Goal: Information Seeking & Learning: Understand process/instructions

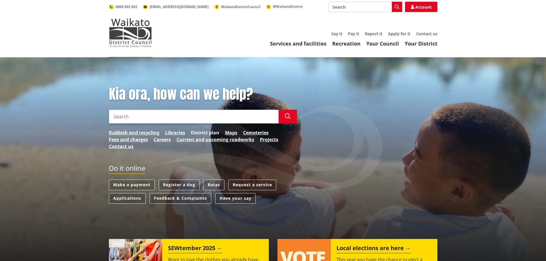
click at [214, 132] on link "District plan" at bounding box center [205, 132] width 28 height 7
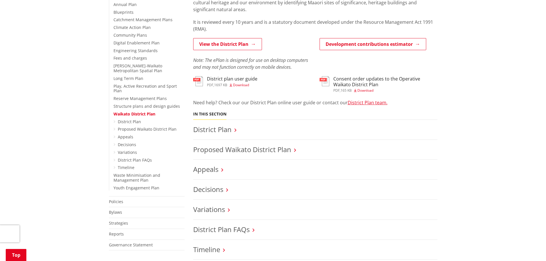
scroll to position [143, 0]
click at [250, 43] on link "View the District Plan" at bounding box center [227, 44] width 69 height 12
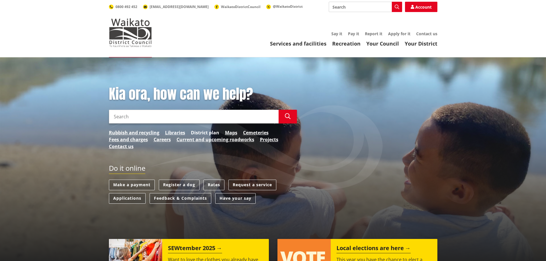
click at [211, 133] on link "District plan" at bounding box center [205, 132] width 28 height 7
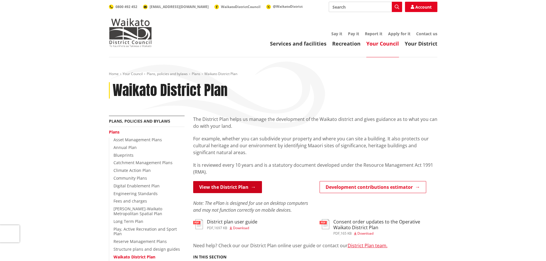
click at [241, 189] on link "View the District Plan" at bounding box center [227, 187] width 69 height 12
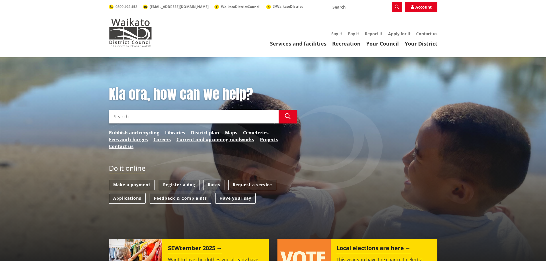
click at [203, 132] on link "District plan" at bounding box center [205, 132] width 28 height 7
click at [213, 132] on link "District plan" at bounding box center [205, 132] width 28 height 7
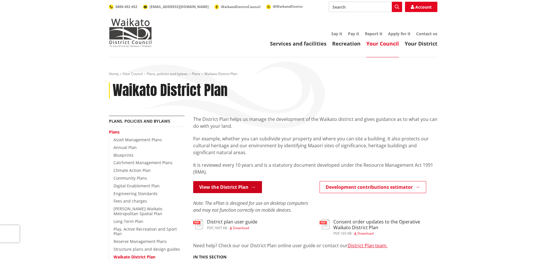
click at [234, 186] on link "View the District Plan" at bounding box center [227, 187] width 69 height 12
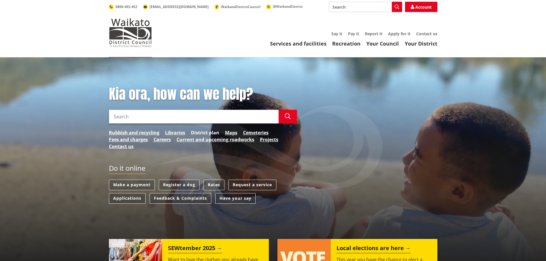
click at [218, 133] on link "District plan" at bounding box center [205, 132] width 28 height 7
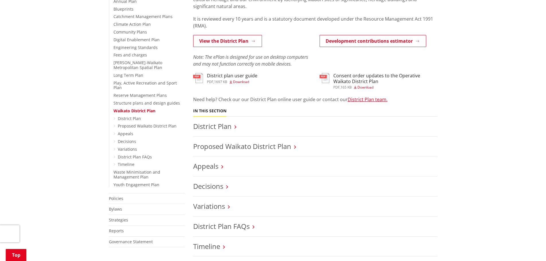
scroll to position [143, 0]
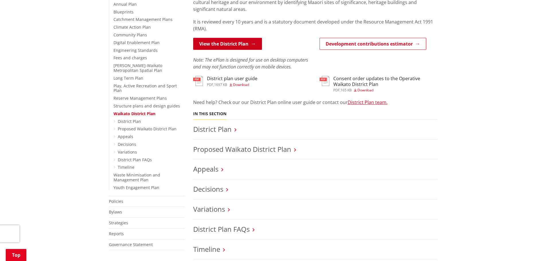
click at [245, 44] on link "View the District Plan" at bounding box center [227, 44] width 69 height 12
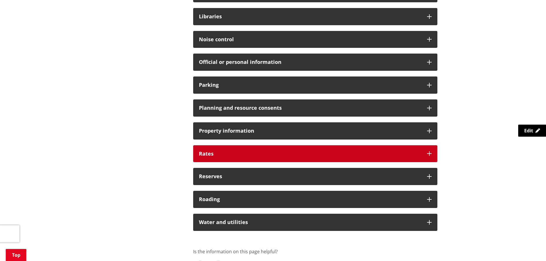
click at [268, 153] on h3 "Rates" at bounding box center [310, 154] width 222 height 6
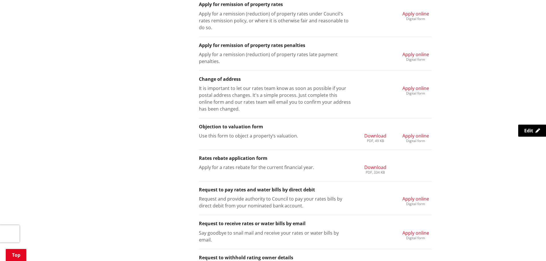
scroll to position [602, 0]
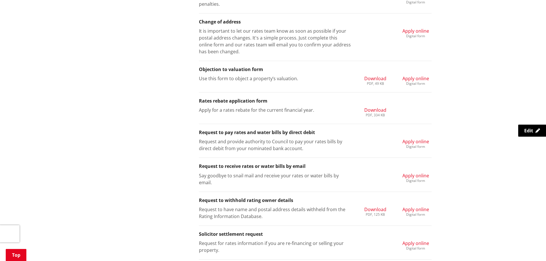
click at [414, 32] on span "Apply online" at bounding box center [415, 31] width 27 height 6
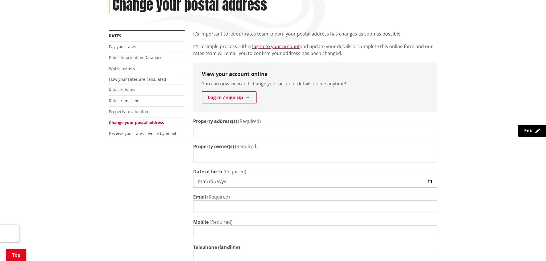
scroll to position [86, 0]
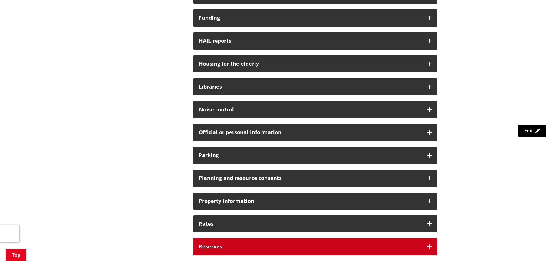
scroll to position [372, 0]
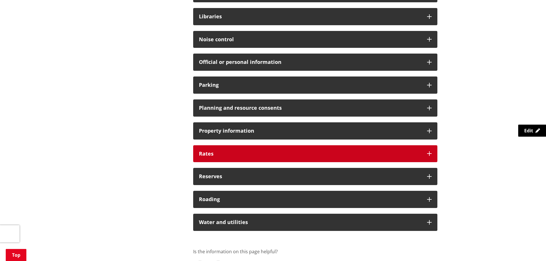
click at [343, 152] on h3 "Rates" at bounding box center [310, 154] width 222 height 6
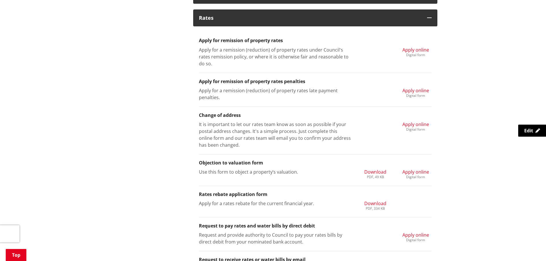
scroll to position [458, 0]
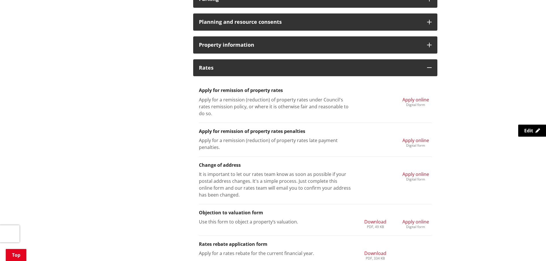
click at [417, 99] on span "Apply online" at bounding box center [415, 100] width 27 height 6
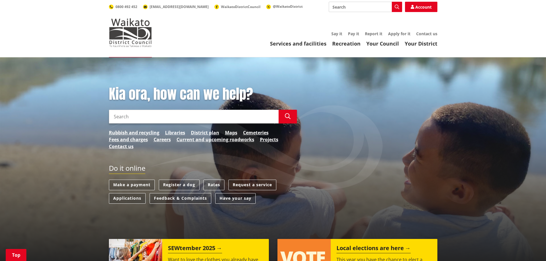
scroll to position [115, 0]
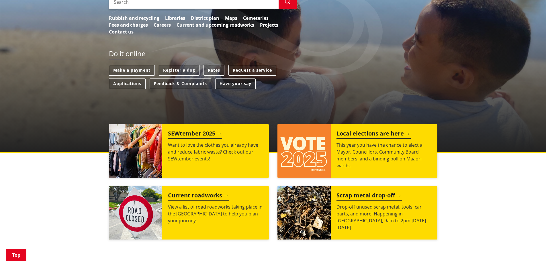
drag, startPoint x: 213, startPoint y: 69, endPoint x: 252, endPoint y: 82, distance: 41.8
click at [213, 69] on link "Rates" at bounding box center [213, 70] width 21 height 11
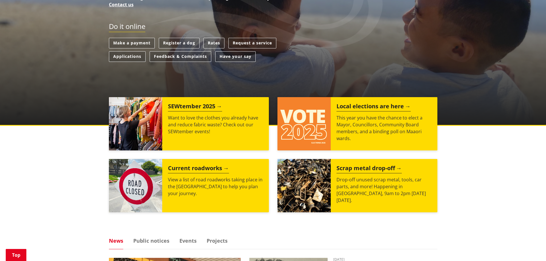
scroll to position [86, 0]
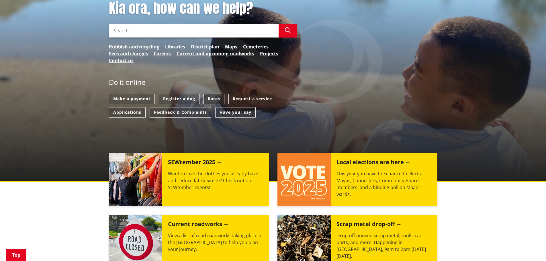
click at [216, 96] on link "Rates" at bounding box center [213, 99] width 21 height 11
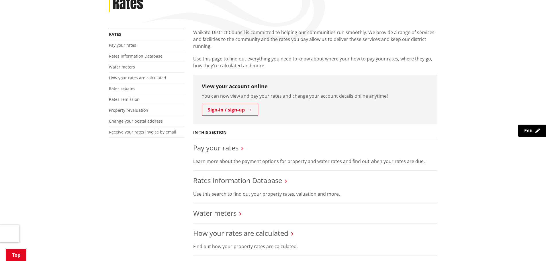
scroll to position [115, 0]
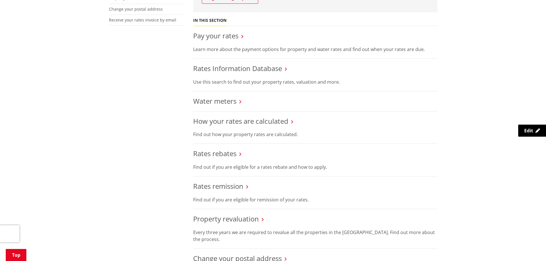
scroll to position [201, 0]
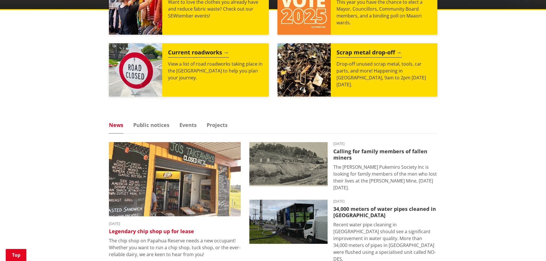
scroll to position [258, 0]
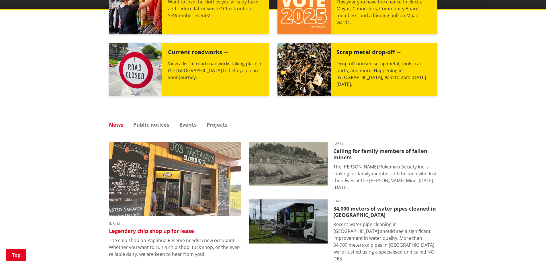
click at [196, 173] on img at bounding box center [175, 179] width 132 height 74
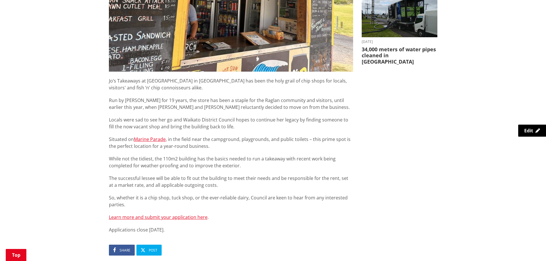
scroll to position [287, 0]
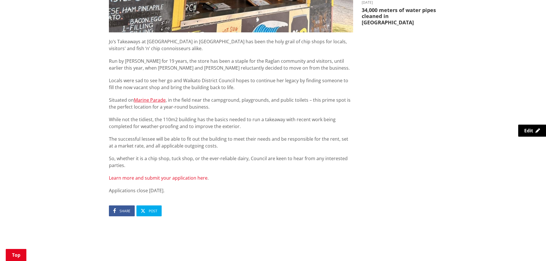
click at [181, 179] on link "Learn more and submit your application here" at bounding box center [158, 178] width 99 height 6
